Goal: Find specific page/section: Locate a particular part of the current website

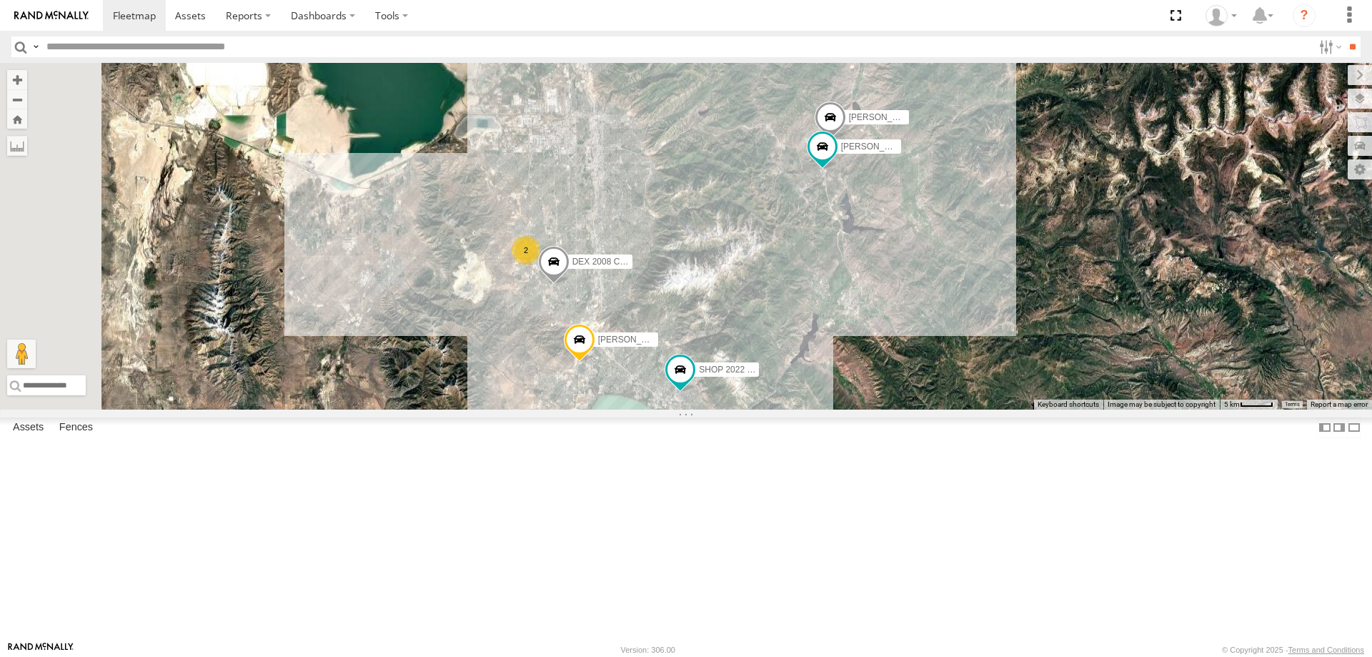
click at [0, 0] on span "Roadmap" at bounding box center [0, 0] width 0 height 0
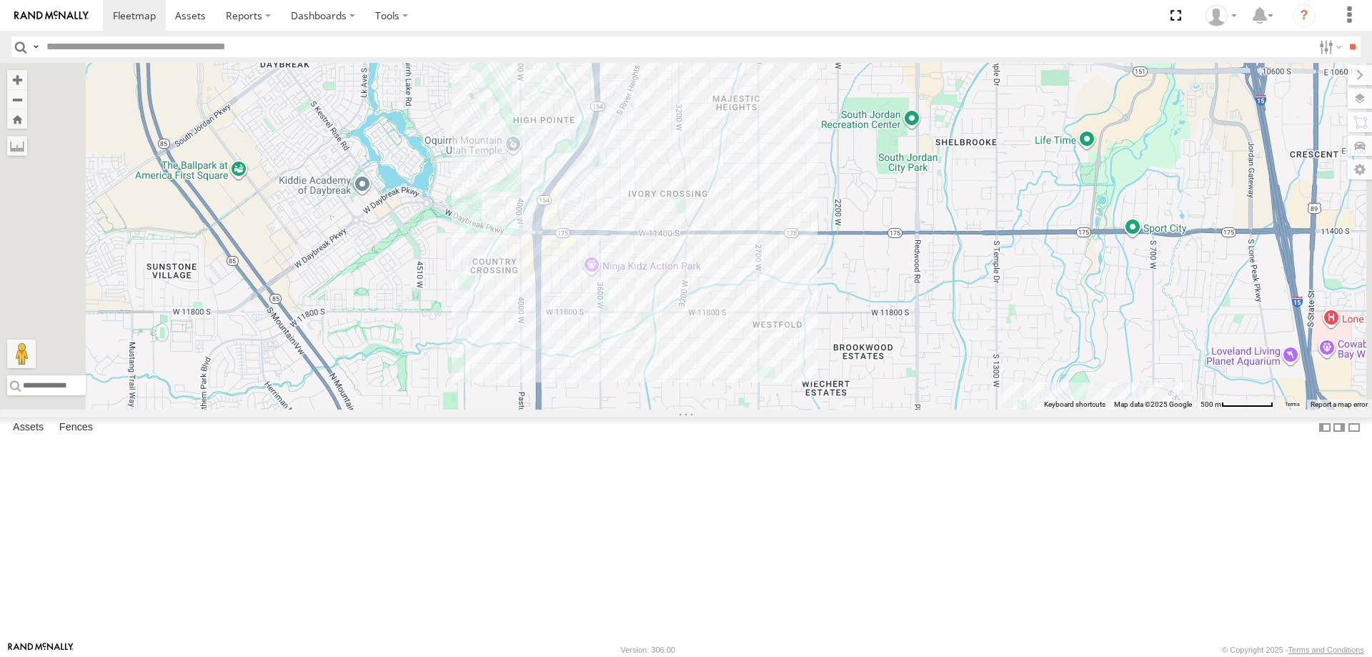
click at [774, 409] on div "[PERSON_NAME] 2017 E350 GT1 [PERSON_NAME] -2023 F150 SHOP 2022 F150 [PERSON_NAM…" at bounding box center [686, 236] width 1372 height 347
click at [850, 409] on div "[PERSON_NAME] 2017 E350 GT1 [PERSON_NAME] -2023 F150 SHOP 2022 F150 [PERSON_NAM…" at bounding box center [686, 236] width 1372 height 347
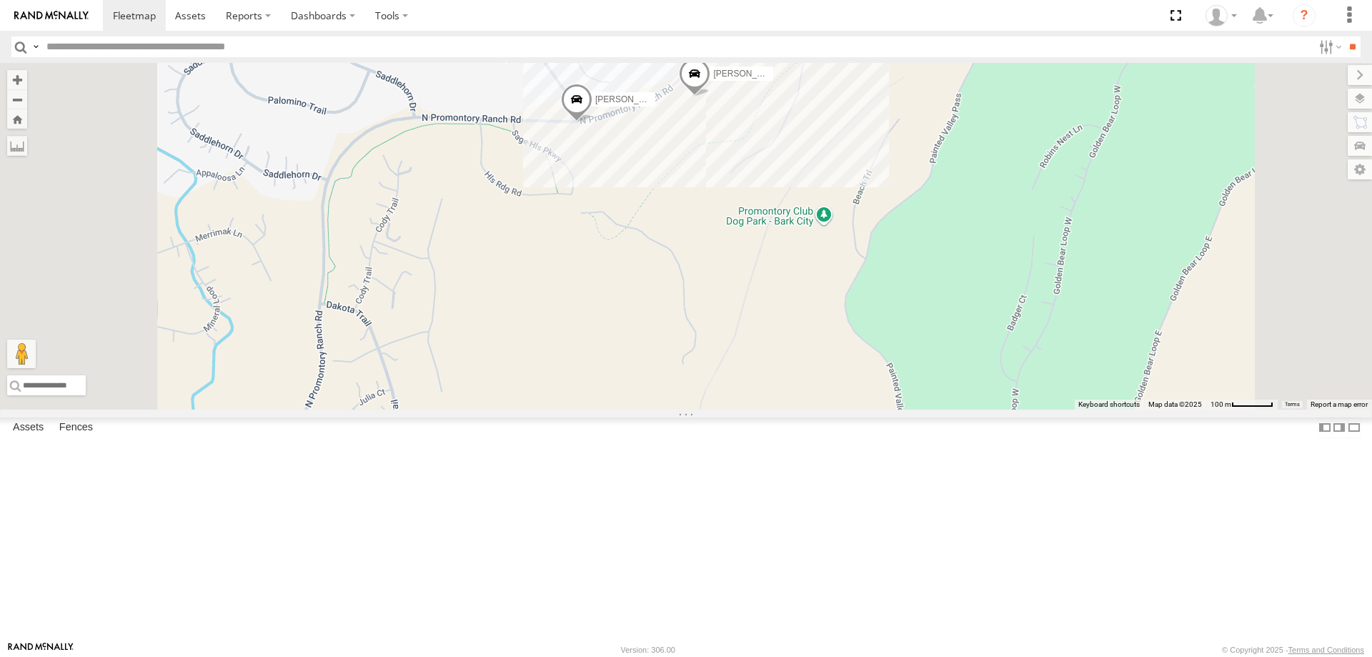
drag, startPoint x: 920, startPoint y: 302, endPoint x: 919, endPoint y: 400, distance: 98.6
click at [920, 400] on div "[PERSON_NAME] -2023 F150 SHOP 2022 F150 [PERSON_NAME] 2017 F150 [PERSON_NAME] 2…" at bounding box center [686, 236] width 1372 height 347
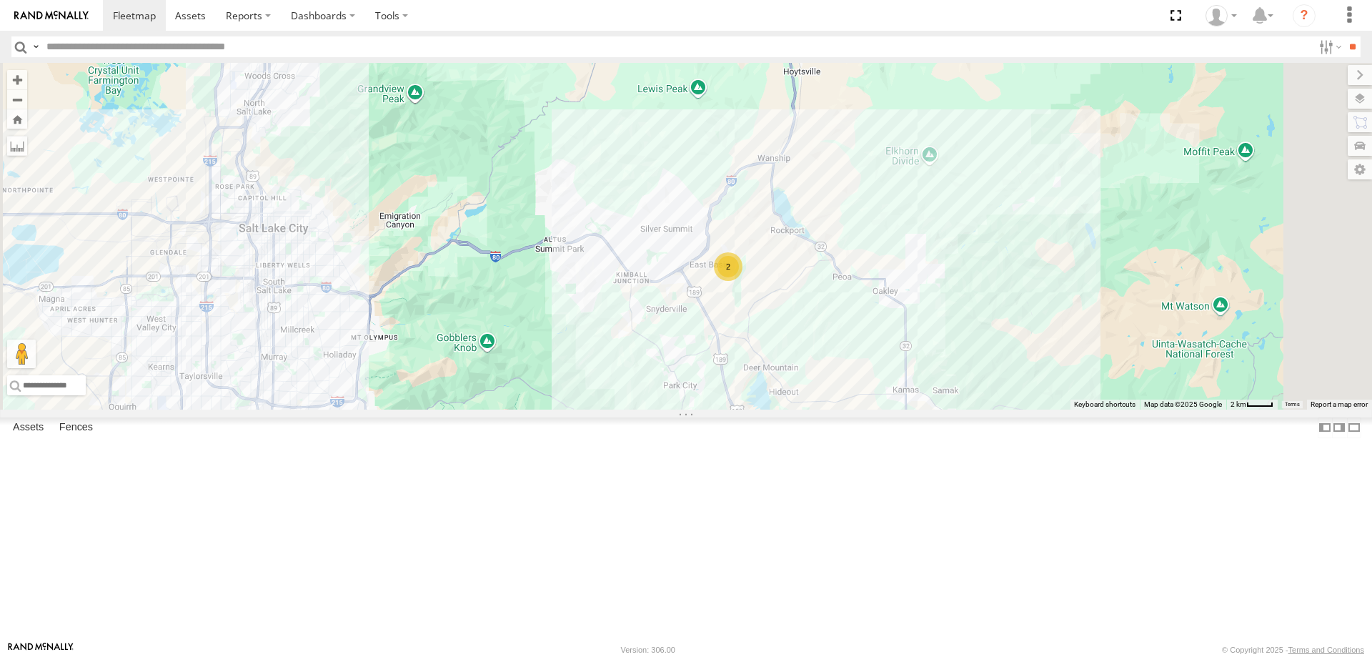
drag, startPoint x: 902, startPoint y: 469, endPoint x: 849, endPoint y: 189, distance: 285.0
click at [852, 226] on div "[PERSON_NAME] -2023 F150 SHOP 2022 F150 [PERSON_NAME] 2017 F150 2" at bounding box center [686, 236] width 1372 height 347
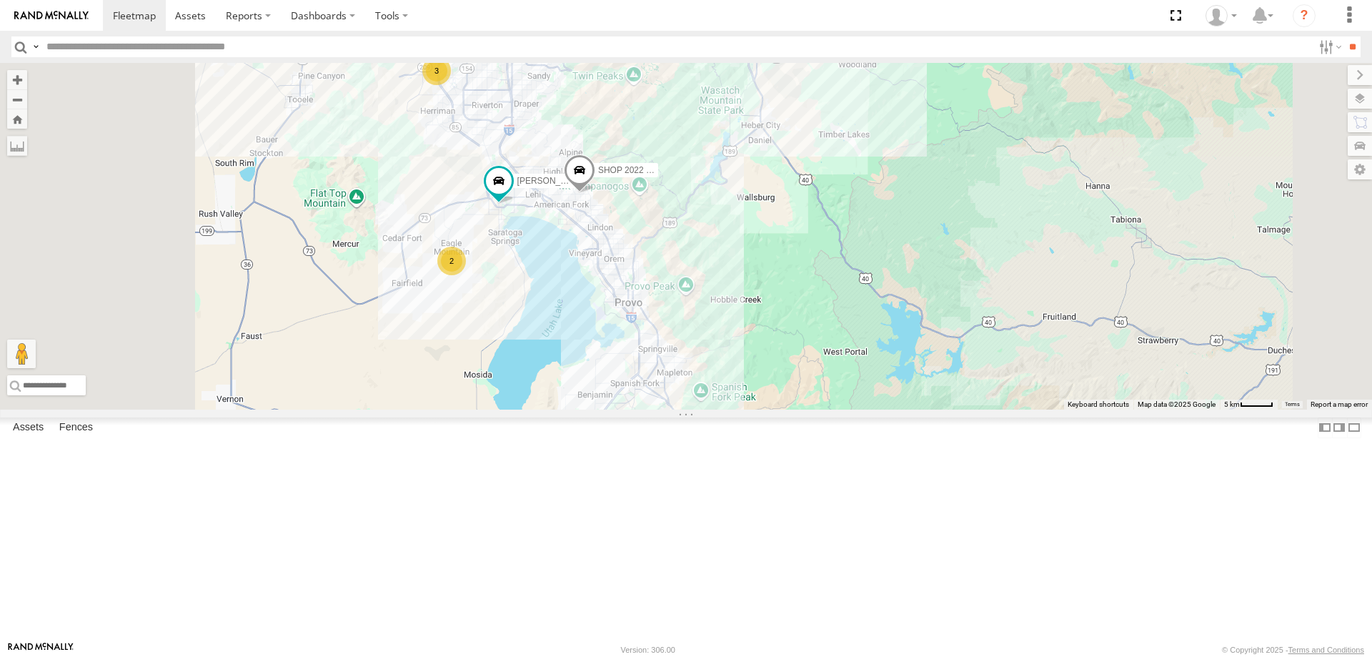
drag, startPoint x: 768, startPoint y: 208, endPoint x: 912, endPoint y: 231, distance: 145.4
click at [911, 231] on div "[PERSON_NAME] -2023 F150 SHOP 2022 F150 [PERSON_NAME] 2017 F150 3 2 2" at bounding box center [686, 236] width 1372 height 347
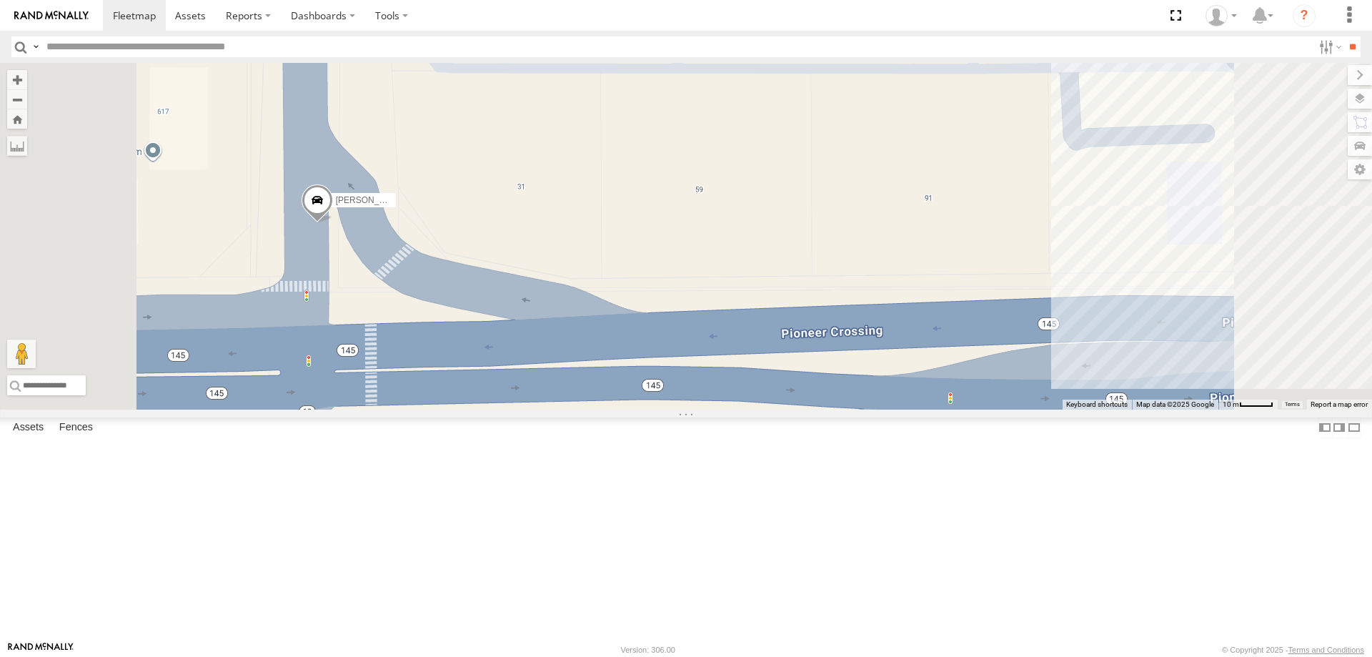
click at [0, 0] on span "Satellite" at bounding box center [0, 0] width 0 height 0
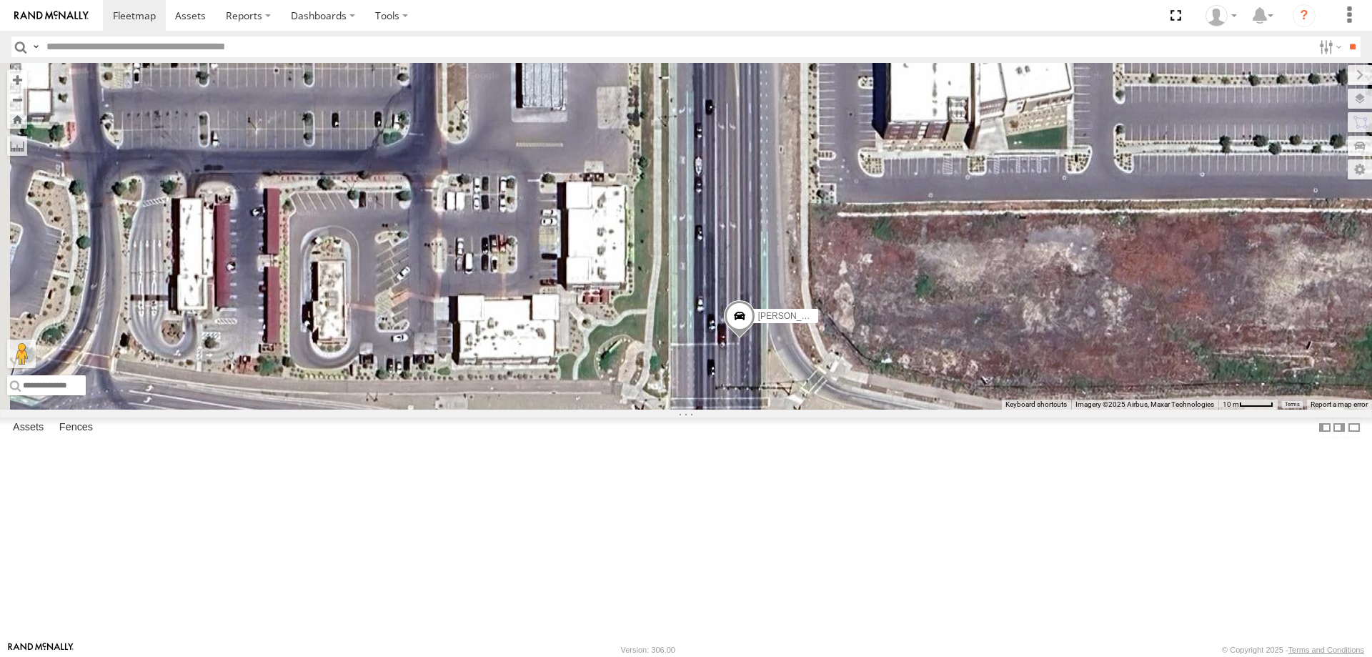
drag, startPoint x: 635, startPoint y: 347, endPoint x: 1057, endPoint y: 462, distance: 437.9
click at [1057, 409] on div "[PERSON_NAME] -2023 F150 SHOP 2022 F150 [PERSON_NAME] 2017 F150 JAKE 2014 Chevy" at bounding box center [686, 236] width 1372 height 347
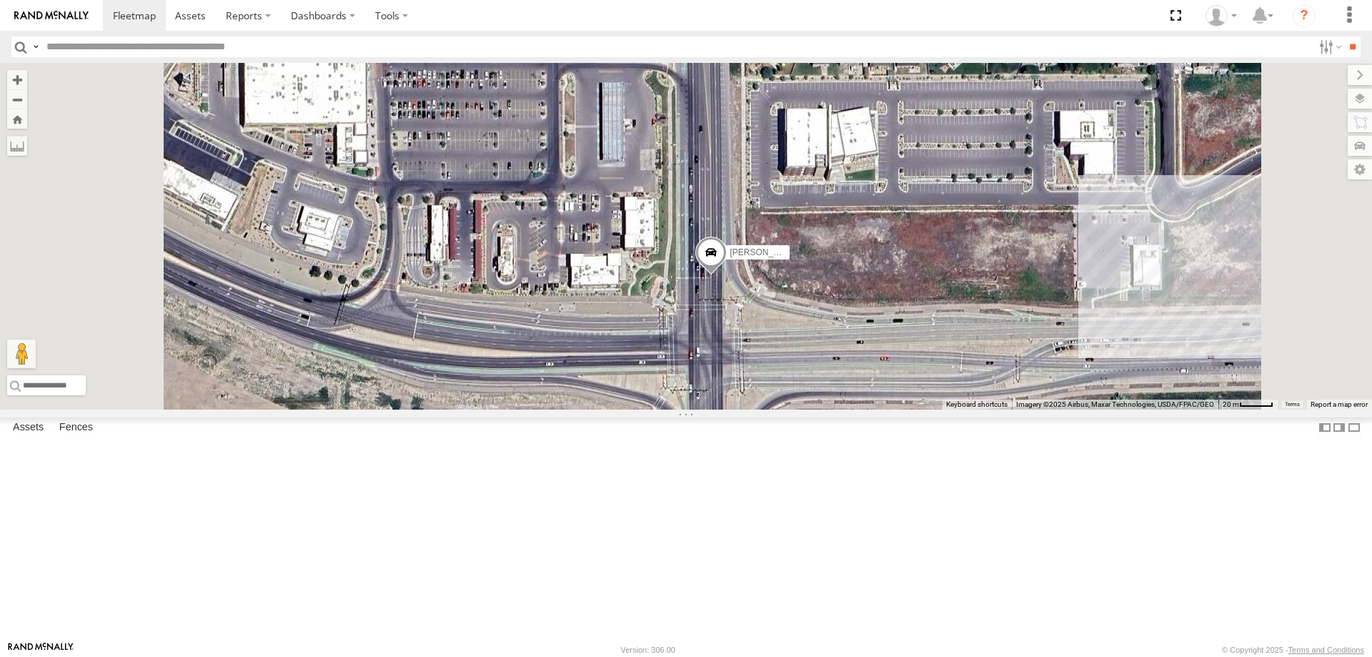
click at [0, 0] on span "Roadmap" at bounding box center [0, 0] width 0 height 0
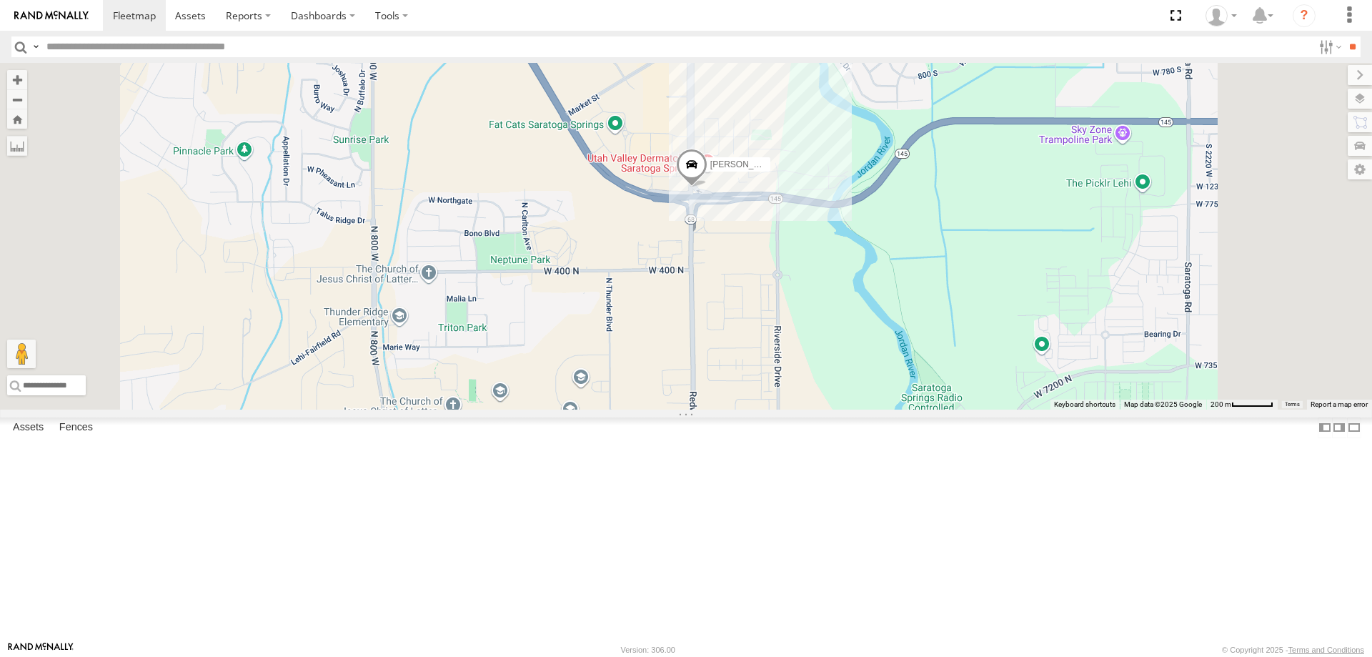
click at [923, 303] on div "[PERSON_NAME] -2023 F150 SHOP 2022 F150 [PERSON_NAME] 2017 F150 JAKE 2014 Chevy" at bounding box center [686, 236] width 1372 height 347
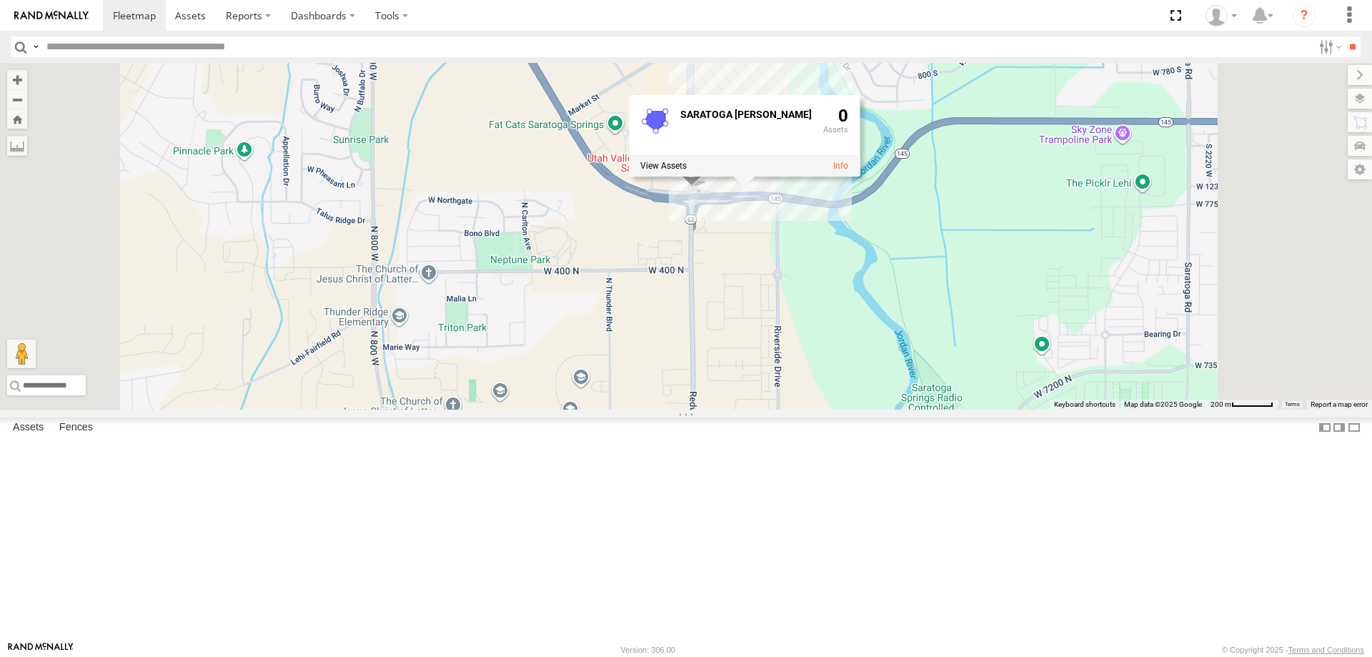
click at [934, 397] on div "[PERSON_NAME] -2023 F150 SHOP 2022 F150 [PERSON_NAME] 2017 F150 JAKE 2014 Chevy…" at bounding box center [686, 236] width 1372 height 347
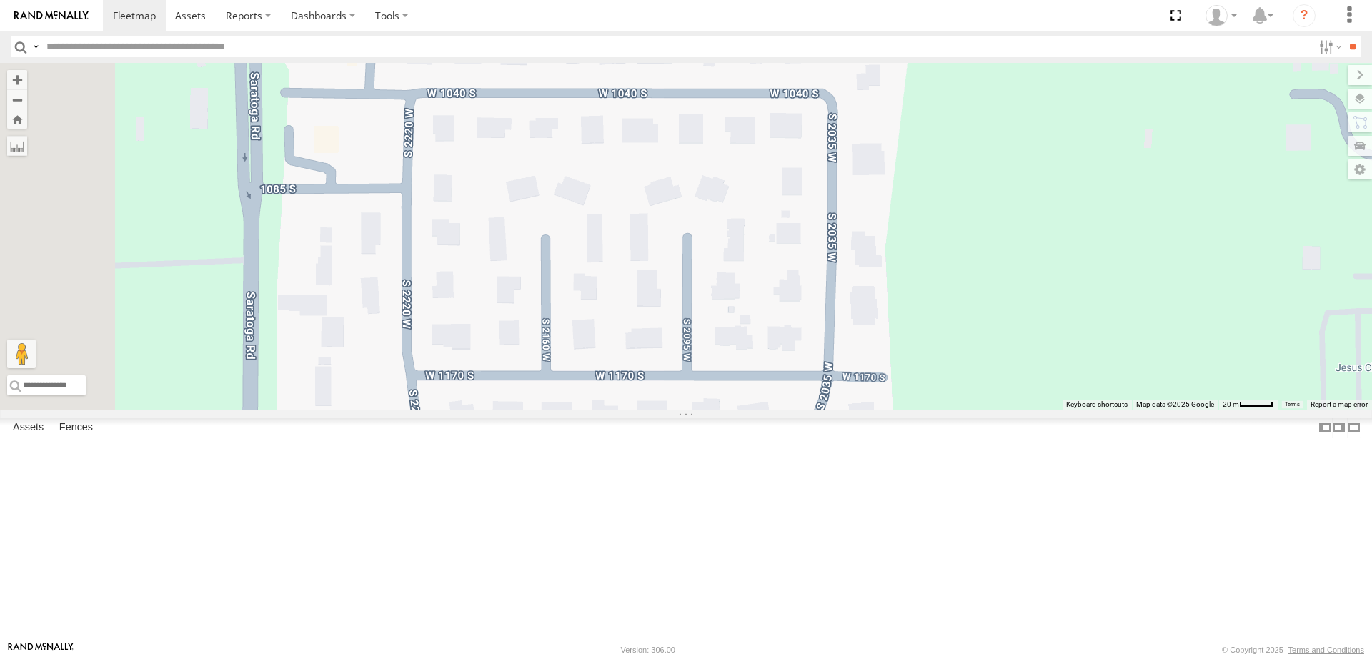
drag, startPoint x: 501, startPoint y: 169, endPoint x: 703, endPoint y: 437, distance: 335.7
click at [703, 409] on div "[PERSON_NAME] -2023 F150 SHOP 2022 F150 [PERSON_NAME] 2017 F150 JAKE 2014 Chevy" at bounding box center [686, 236] width 1372 height 347
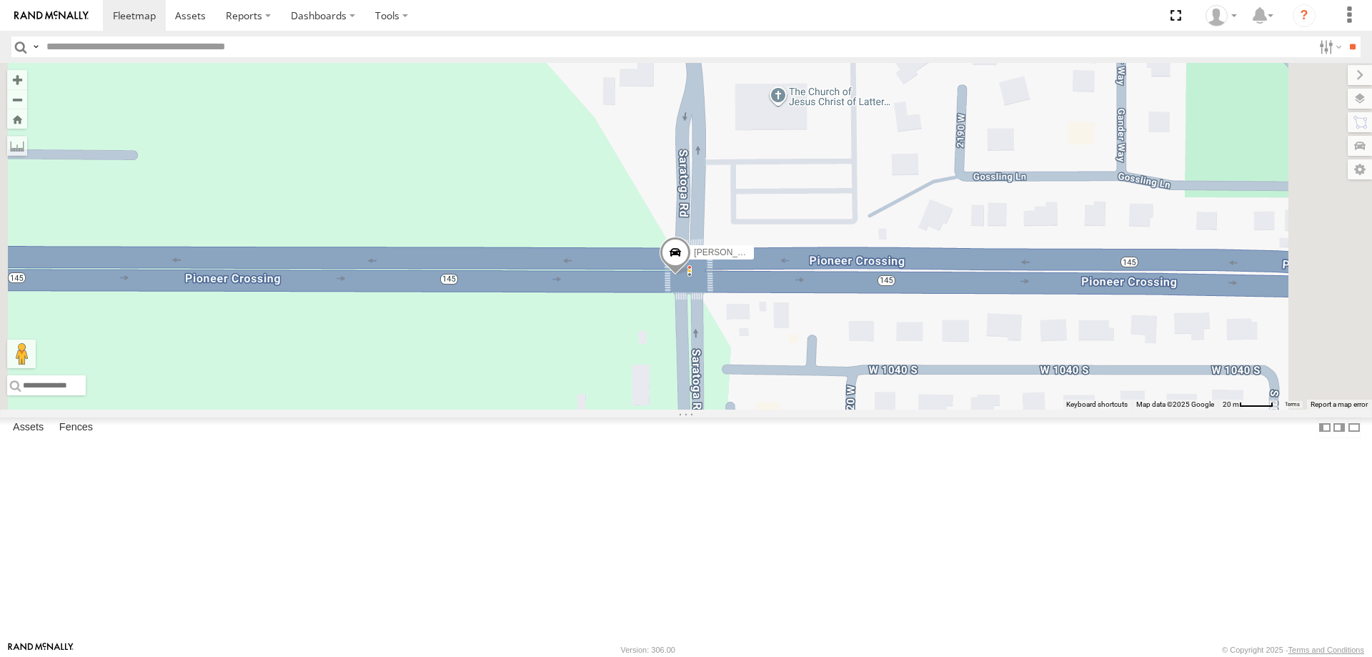
drag, startPoint x: 869, startPoint y: 422, endPoint x: 960, endPoint y: 425, distance: 91.5
click at [960, 409] on div "[PERSON_NAME] -2023 F150 SHOP 2022 F150 [PERSON_NAME] 2017 F150 JAKE 2014 Chevy" at bounding box center [686, 236] width 1372 height 347
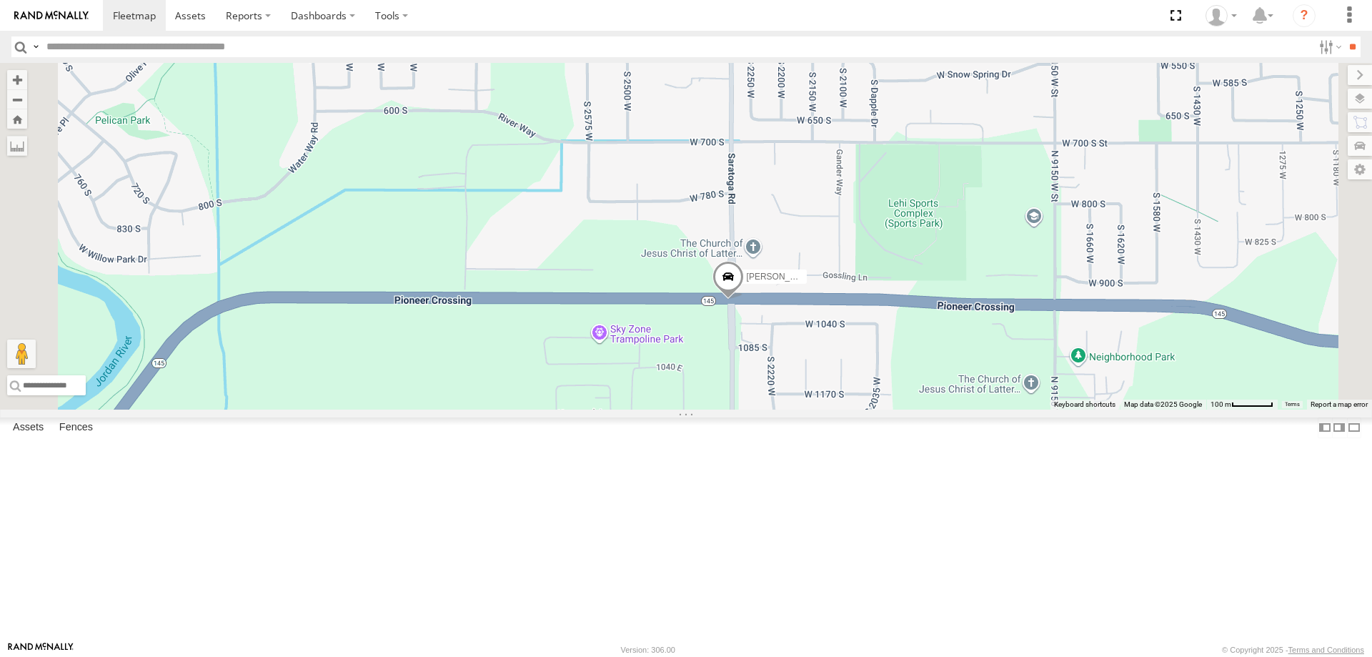
drag, startPoint x: 917, startPoint y: 450, endPoint x: 803, endPoint y: 446, distance: 113.7
click at [812, 409] on div "[PERSON_NAME] -2023 F150 SHOP 2022 F150 [PERSON_NAME] 2017 F150 JAKE 2014 Chevy" at bounding box center [686, 236] width 1372 height 347
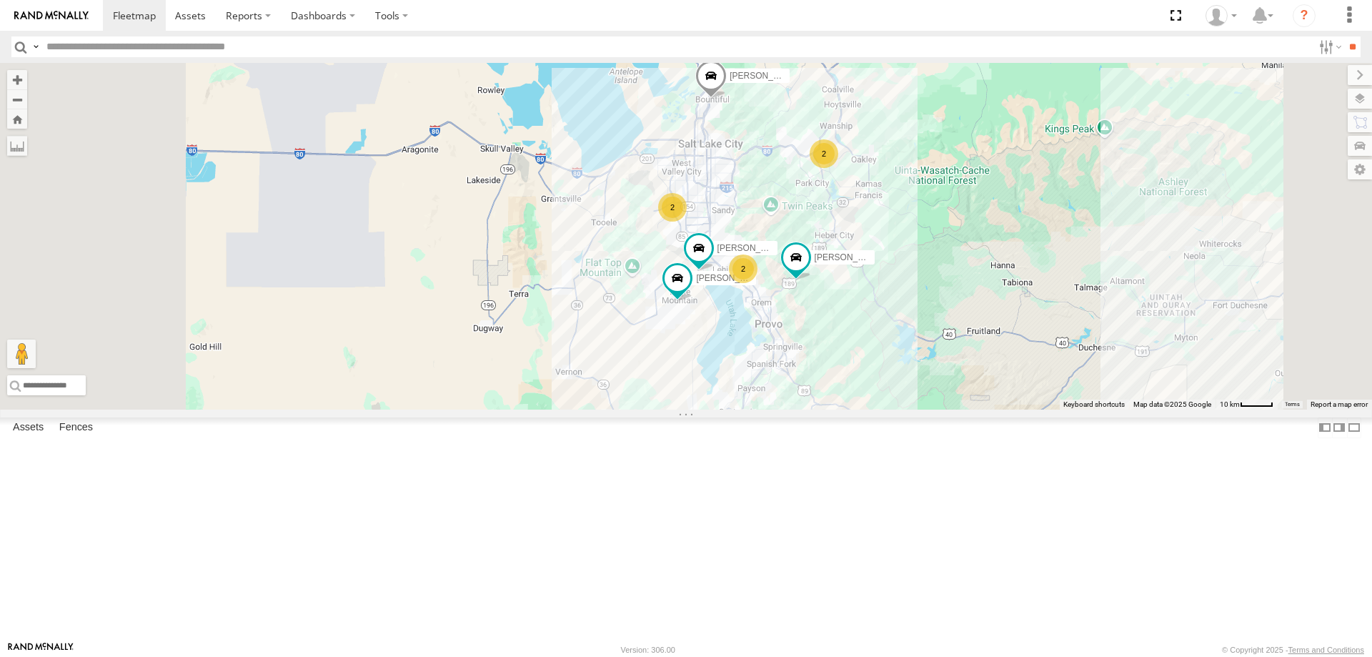
drag, startPoint x: 884, startPoint y: 357, endPoint x: 915, endPoint y: 257, distance: 104.0
click at [915, 258] on div "[PERSON_NAME] 2020 F350 GT2 [PERSON_NAME] -2023 F150 [PERSON_NAME] 2017 F150 JA…" at bounding box center [686, 236] width 1372 height 347
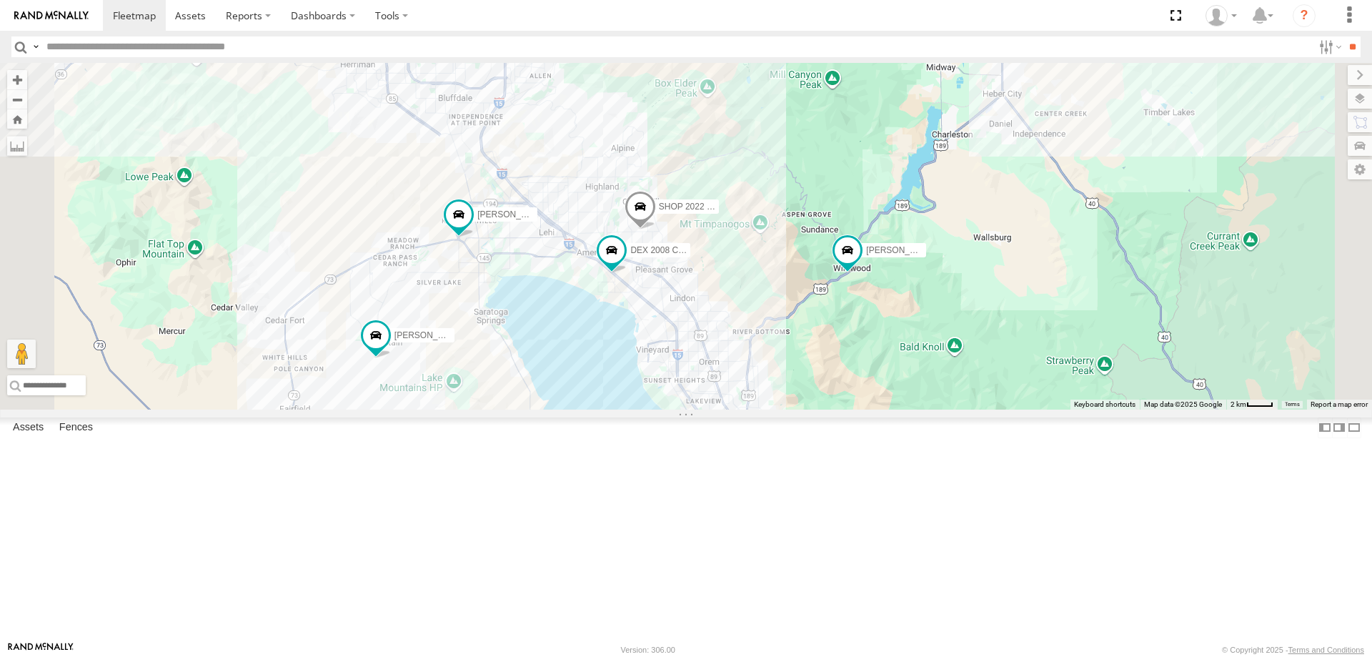
drag, startPoint x: 1017, startPoint y: 438, endPoint x: 905, endPoint y: 386, distance: 124.4
click at [905, 386] on div "[PERSON_NAME] 2020 F350 GT2 [PERSON_NAME] -2023 F150 [PERSON_NAME] 2017 F150 JA…" at bounding box center [686, 236] width 1372 height 347
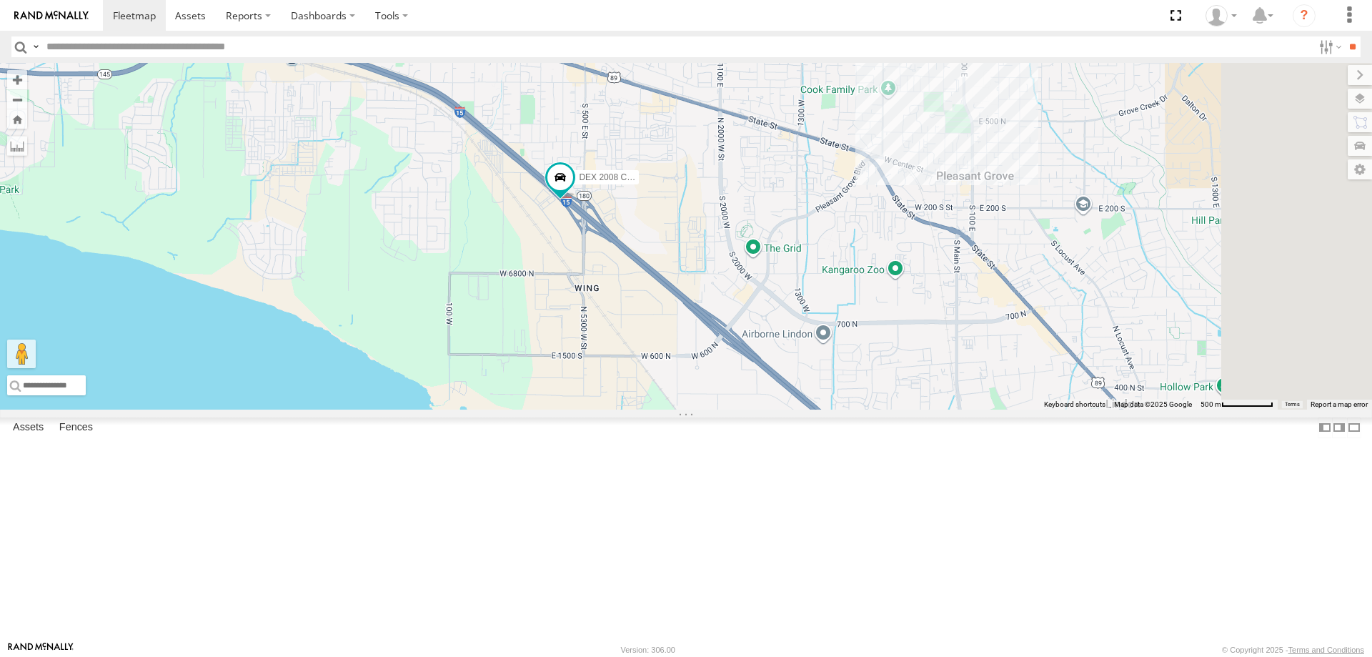
drag, startPoint x: 945, startPoint y: 360, endPoint x: 777, endPoint y: 322, distance: 172.1
click at [780, 322] on div "[PERSON_NAME] 2020 F350 GT2 [PERSON_NAME] -2023 F150 [PERSON_NAME] 2017 F150 JA…" at bounding box center [686, 236] width 1372 height 347
